Goal: Find specific page/section: Find specific page/section

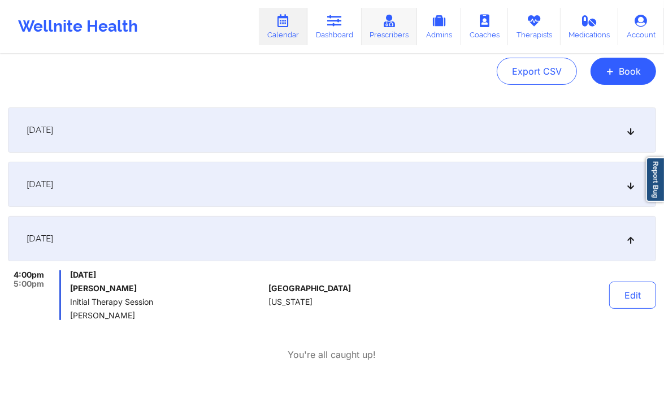
click at [397, 27] on icon at bounding box center [389, 21] width 15 height 12
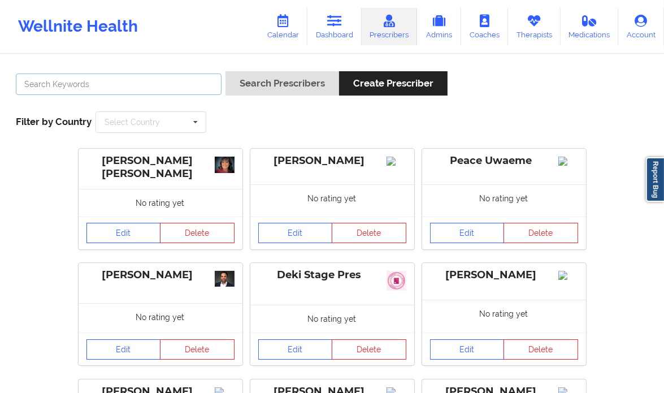
click at [126, 89] on input "text" at bounding box center [119, 83] width 206 height 21
paste input "[PERSON_NAME]"
type input "[PERSON_NAME]"
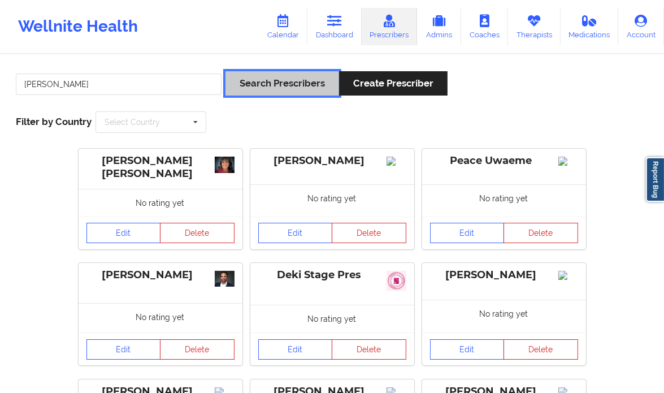
click at [279, 82] on button "Search Prescribers" at bounding box center [282, 83] width 114 height 24
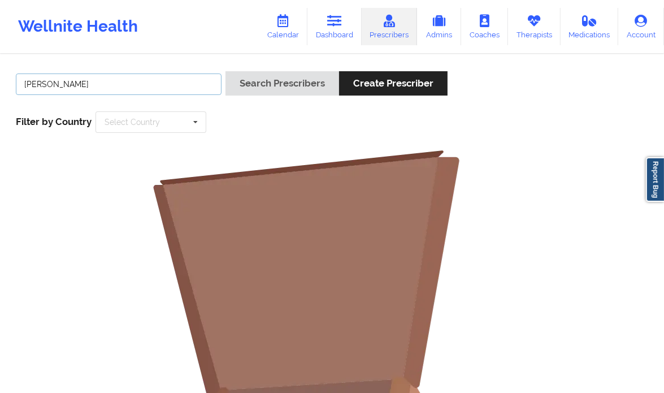
click at [102, 76] on input "[PERSON_NAME]" at bounding box center [119, 83] width 206 height 21
click at [48, 83] on input "[PERSON_NAME]" at bounding box center [119, 83] width 206 height 21
click at [23, 84] on input "[PERSON_NAME]" at bounding box center [119, 83] width 206 height 21
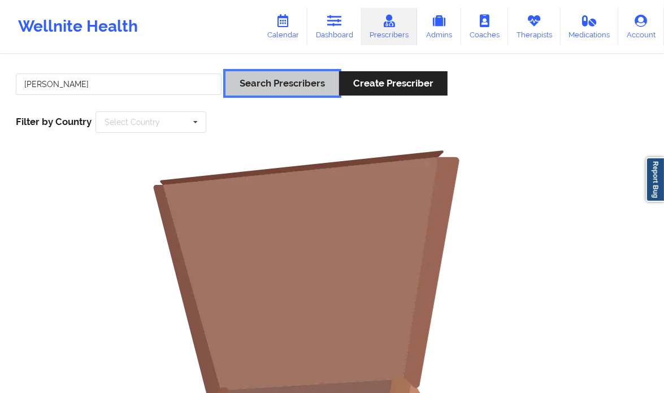
click at [288, 88] on button "Search Prescribers" at bounding box center [282, 83] width 114 height 24
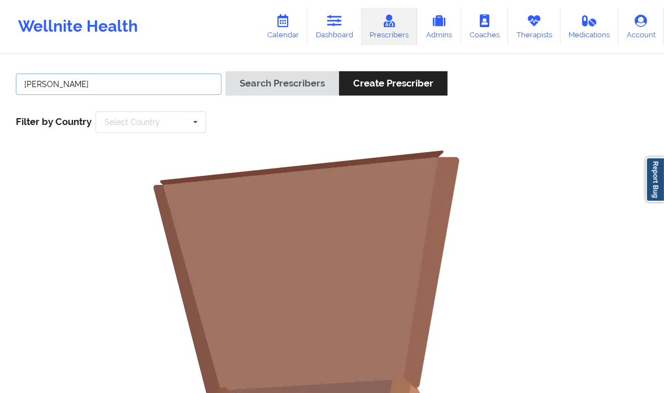
drag, startPoint x: 49, startPoint y: 79, endPoint x: -7, endPoint y: 82, distance: 55.4
click at [0, 82] on html "Wellnite Health Calendar Dashboard Prescribers Admins Coaches Therapists Medica…" at bounding box center [332, 196] width 664 height 393
click at [323, 24] on link "Dashboard" at bounding box center [334, 26] width 54 height 37
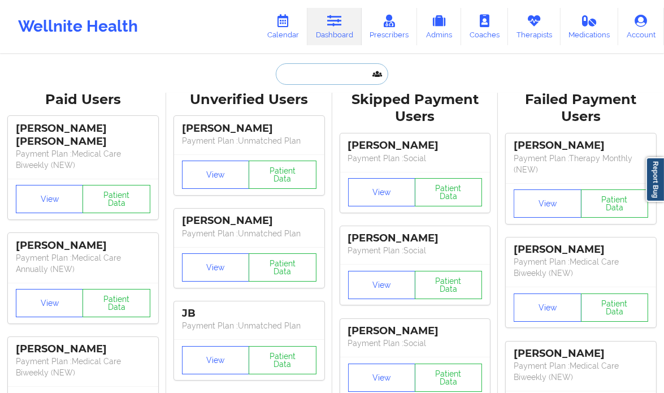
click at [321, 79] on input "text" at bounding box center [332, 73] width 112 height 21
paste input "[PERSON_NAME]"
type input "[PERSON_NAME]"
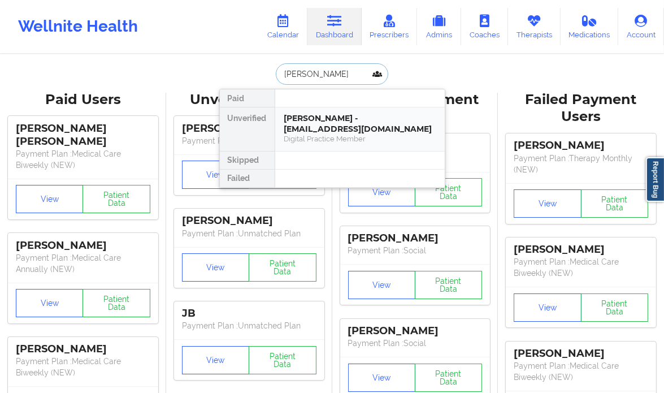
click at [388, 113] on div "[PERSON_NAME] - [EMAIL_ADDRESS][DOMAIN_NAME]" at bounding box center [359, 123] width 151 height 21
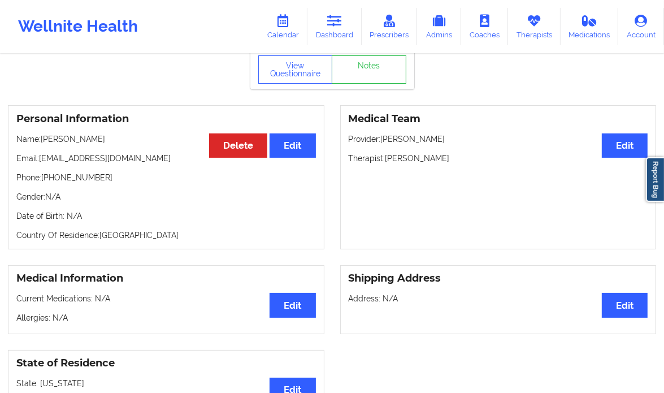
scroll to position [59, 0]
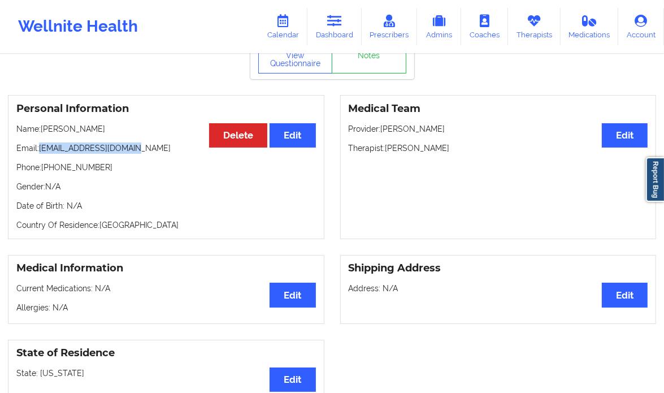
drag, startPoint x: 140, startPoint y: 146, endPoint x: 38, endPoint y: 146, distance: 101.7
click at [38, 146] on p "Email: [EMAIL_ADDRESS][DOMAIN_NAME]" at bounding box center [165, 147] width 299 height 11
copy p "[EMAIL_ADDRESS][DOMAIN_NAME]"
click at [338, 24] on icon at bounding box center [334, 21] width 15 height 12
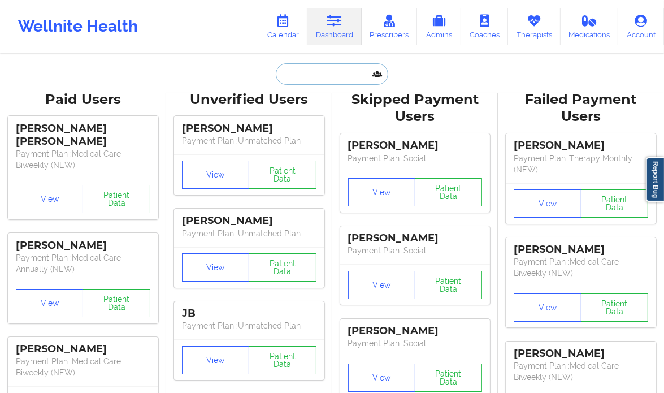
click at [299, 63] on input "text" at bounding box center [332, 73] width 112 height 21
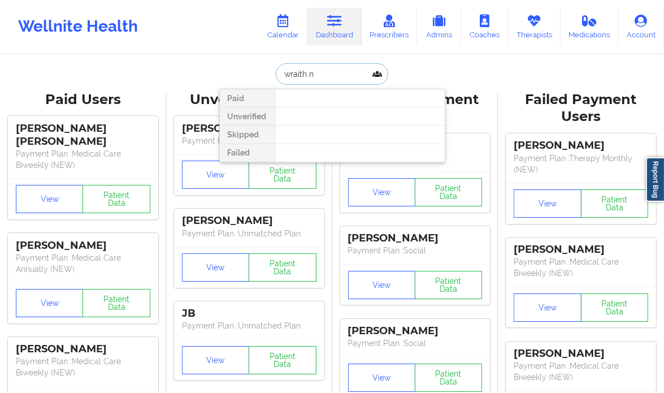
type input "wraith"
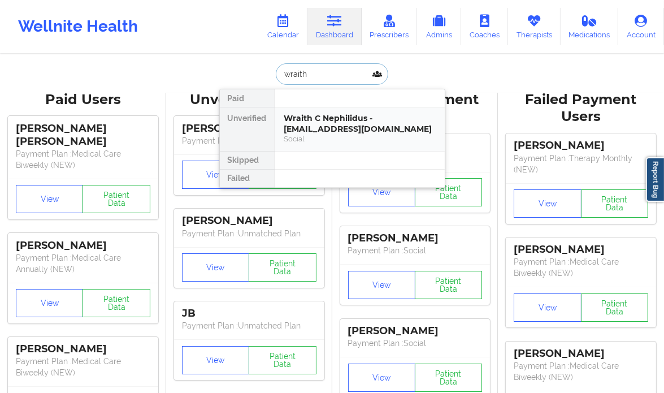
click at [390, 123] on div "Wraith C Nephilidus - [EMAIL_ADDRESS][DOMAIN_NAME]" at bounding box center [359, 123] width 151 height 21
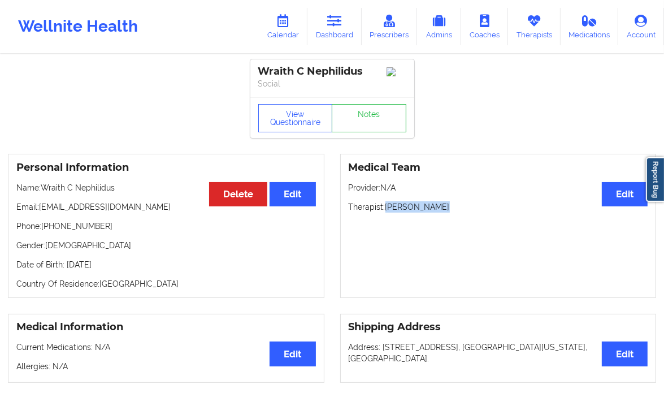
drag, startPoint x: 445, startPoint y: 207, endPoint x: 388, endPoint y: 215, distance: 57.7
click at [388, 212] on p "Therapist: [PERSON_NAME]" at bounding box center [498, 206] width 299 height 11
copy p "[PERSON_NAME]"
click at [535, 27] on link "Therapists" at bounding box center [534, 26] width 53 height 37
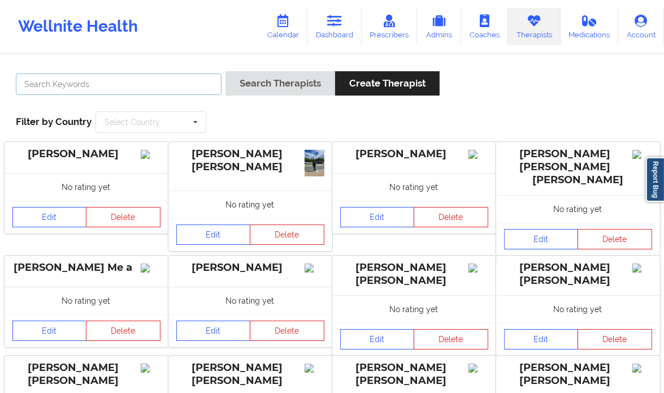
click at [155, 85] on input "text" at bounding box center [119, 83] width 206 height 21
paste input "[PERSON_NAME]"
type input "[PERSON_NAME]"
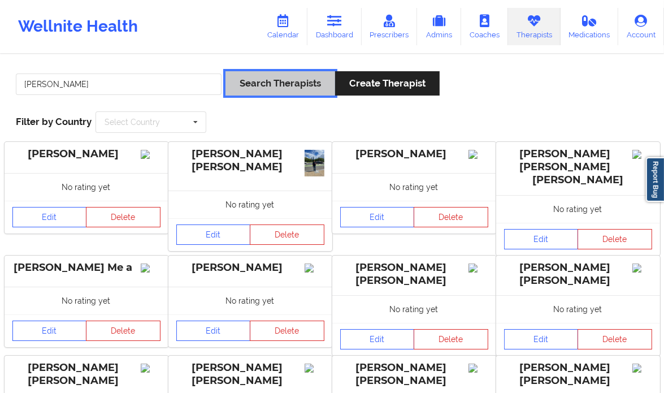
click at [278, 88] on button "Search Therapists" at bounding box center [280, 83] width 110 height 24
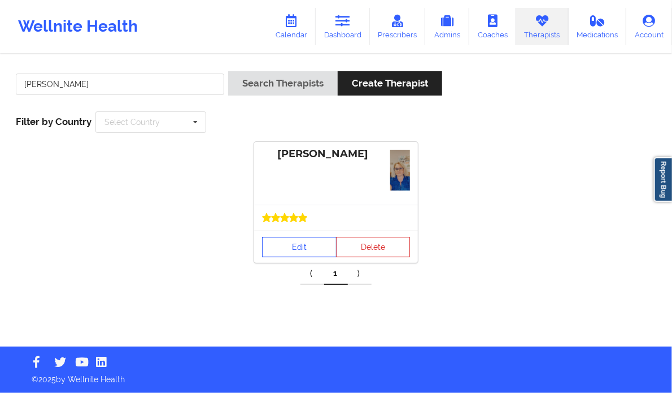
click at [285, 250] on link "Edit" at bounding box center [299, 247] width 75 height 20
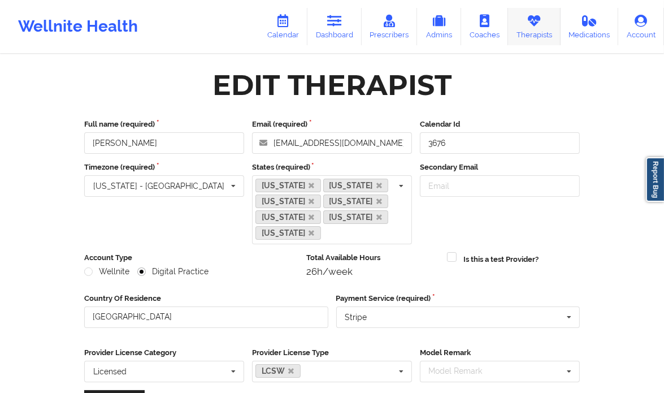
click at [532, 16] on icon at bounding box center [534, 21] width 15 height 12
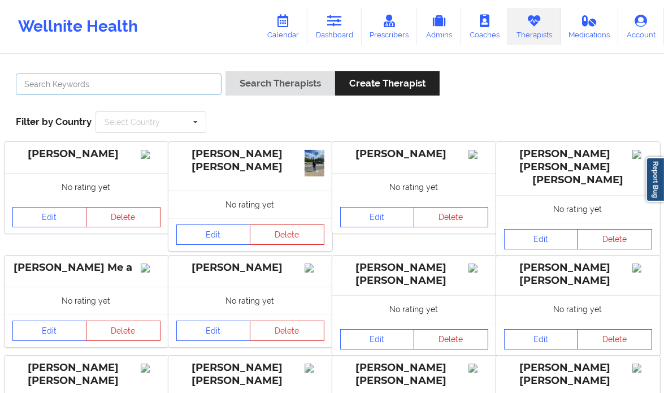
click at [133, 81] on input "text" at bounding box center [119, 83] width 206 height 21
paste input "[PERSON_NAME]"
type input "[PERSON_NAME]"
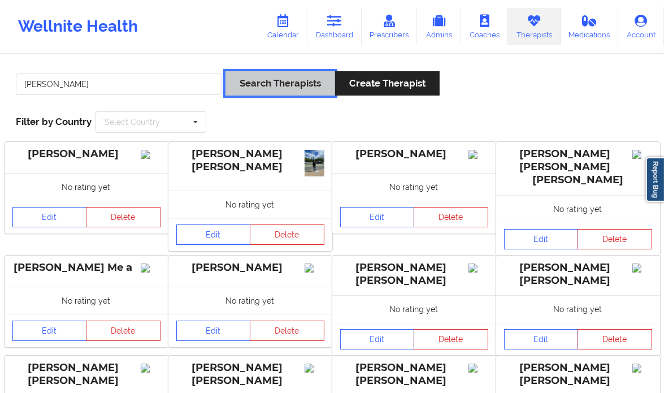
click at [292, 81] on button "Search Therapists" at bounding box center [280, 83] width 110 height 24
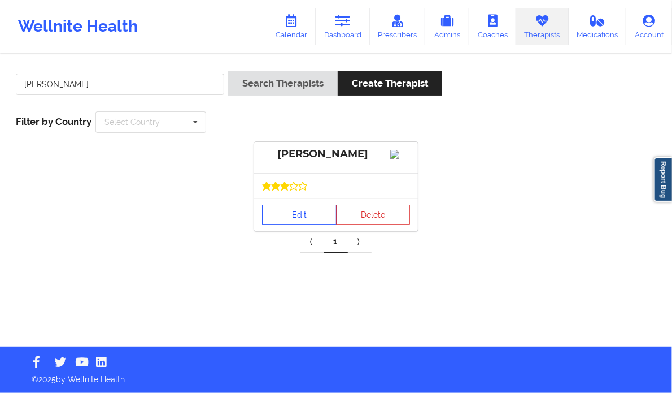
click at [284, 222] on link "Edit" at bounding box center [299, 215] width 75 height 20
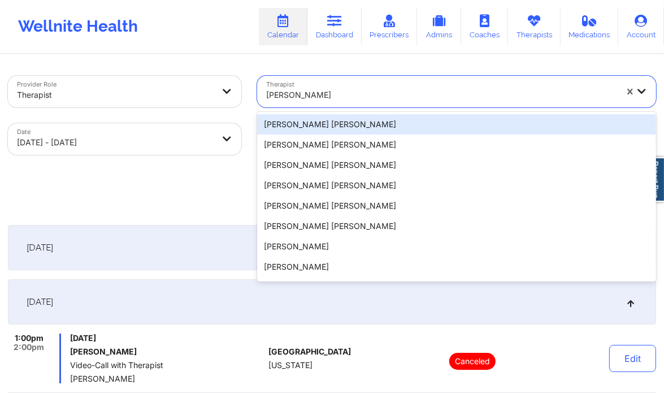
click at [327, 97] on div at bounding box center [441, 95] width 351 height 14
paste input "[PERSON_NAME]"
type input "[PERSON_NAME]"
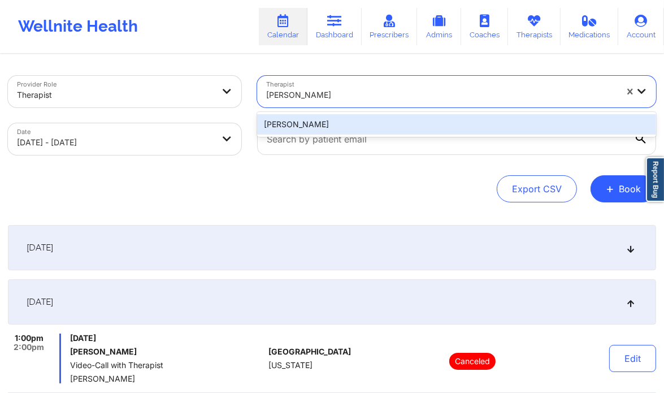
click at [321, 127] on div "[PERSON_NAME]" at bounding box center [456, 124] width 399 height 20
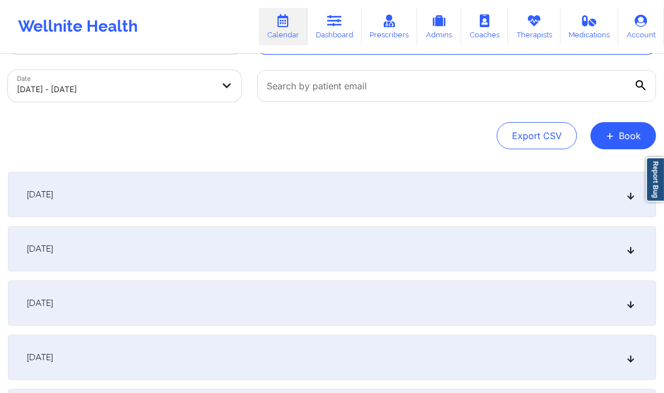
scroll to position [54, 0]
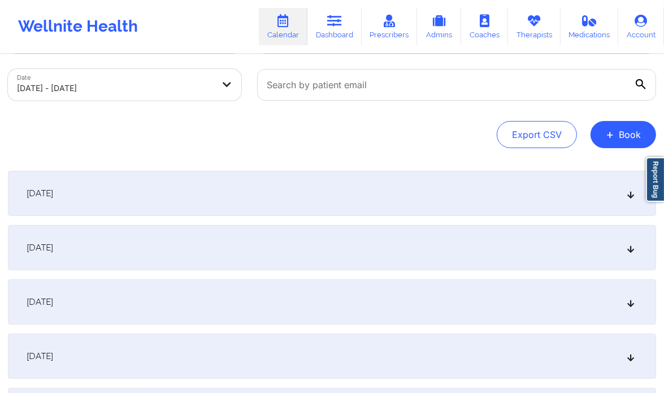
click at [359, 312] on div "[DATE]" at bounding box center [332, 301] width 648 height 45
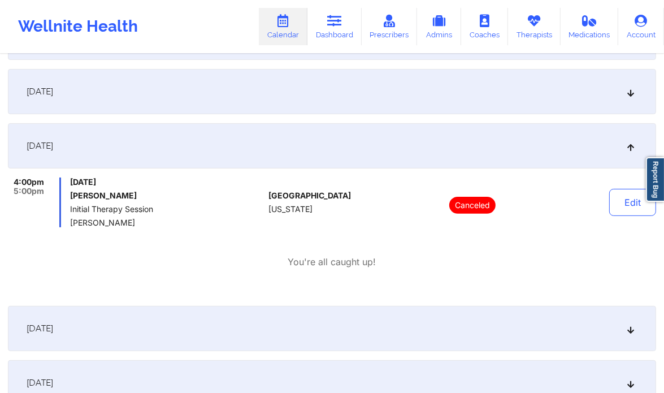
scroll to position [210, 0]
